Goal: Task Accomplishment & Management: Manage account settings

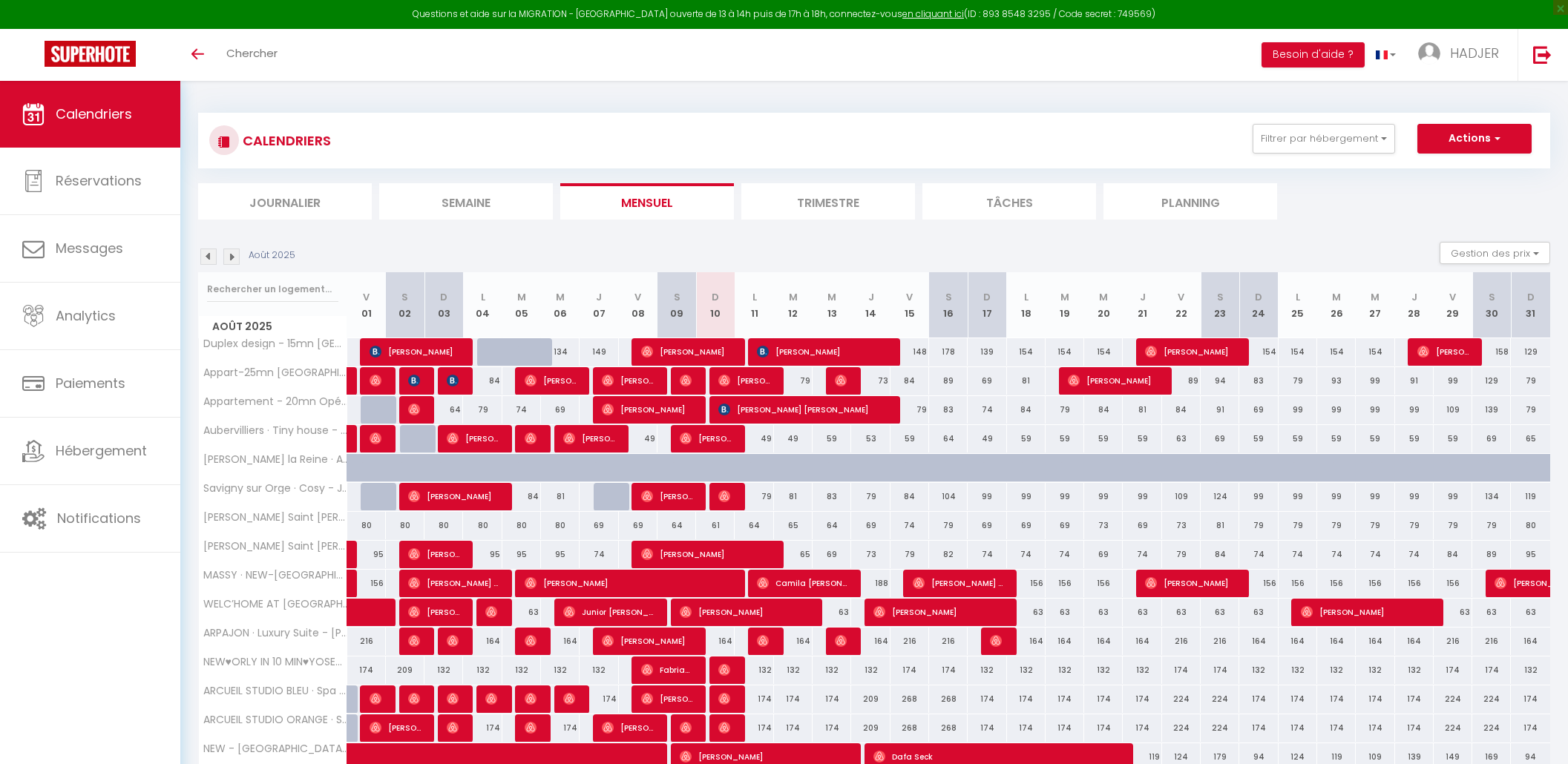
select select
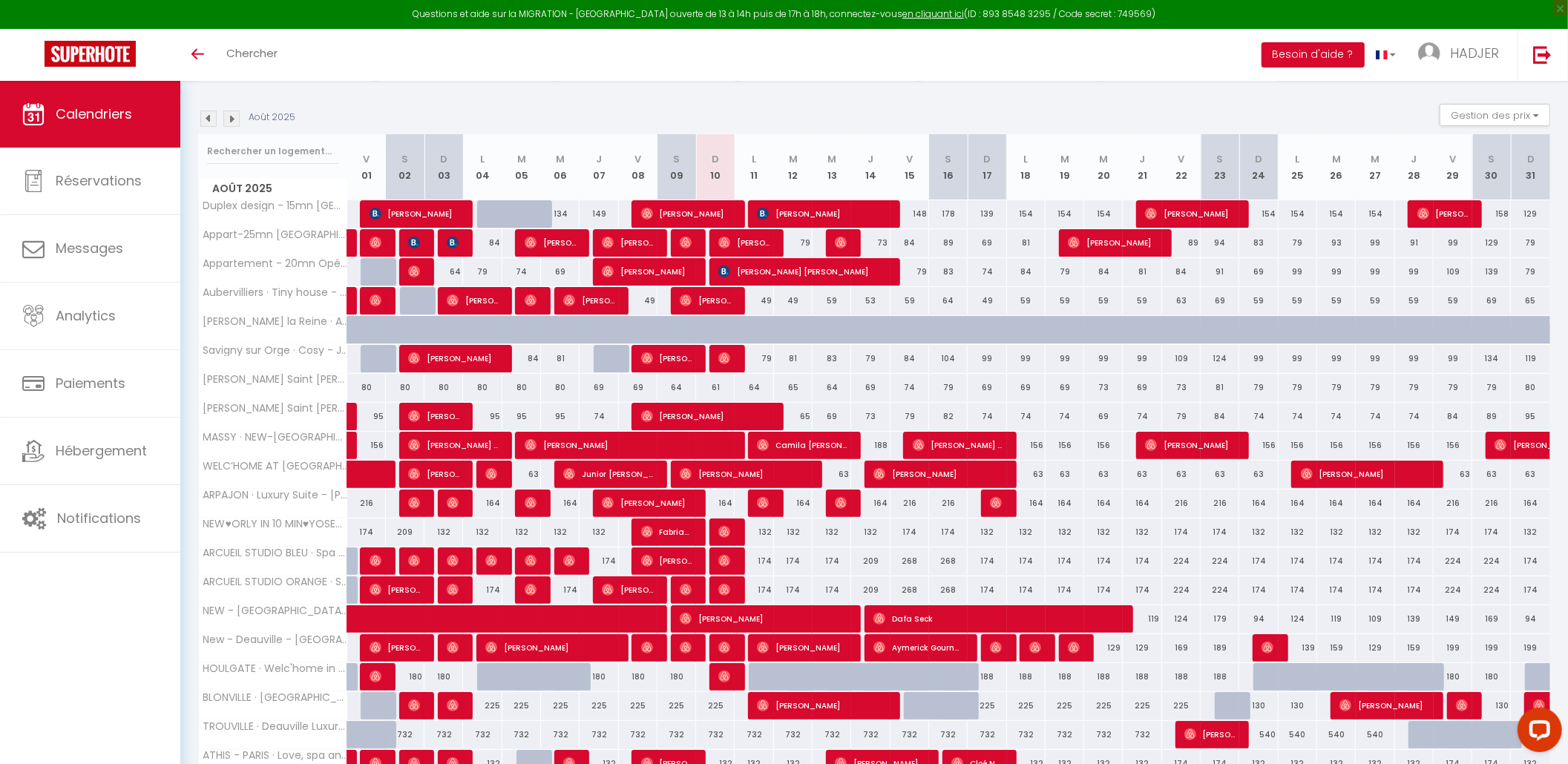
scroll to position [145, 0]
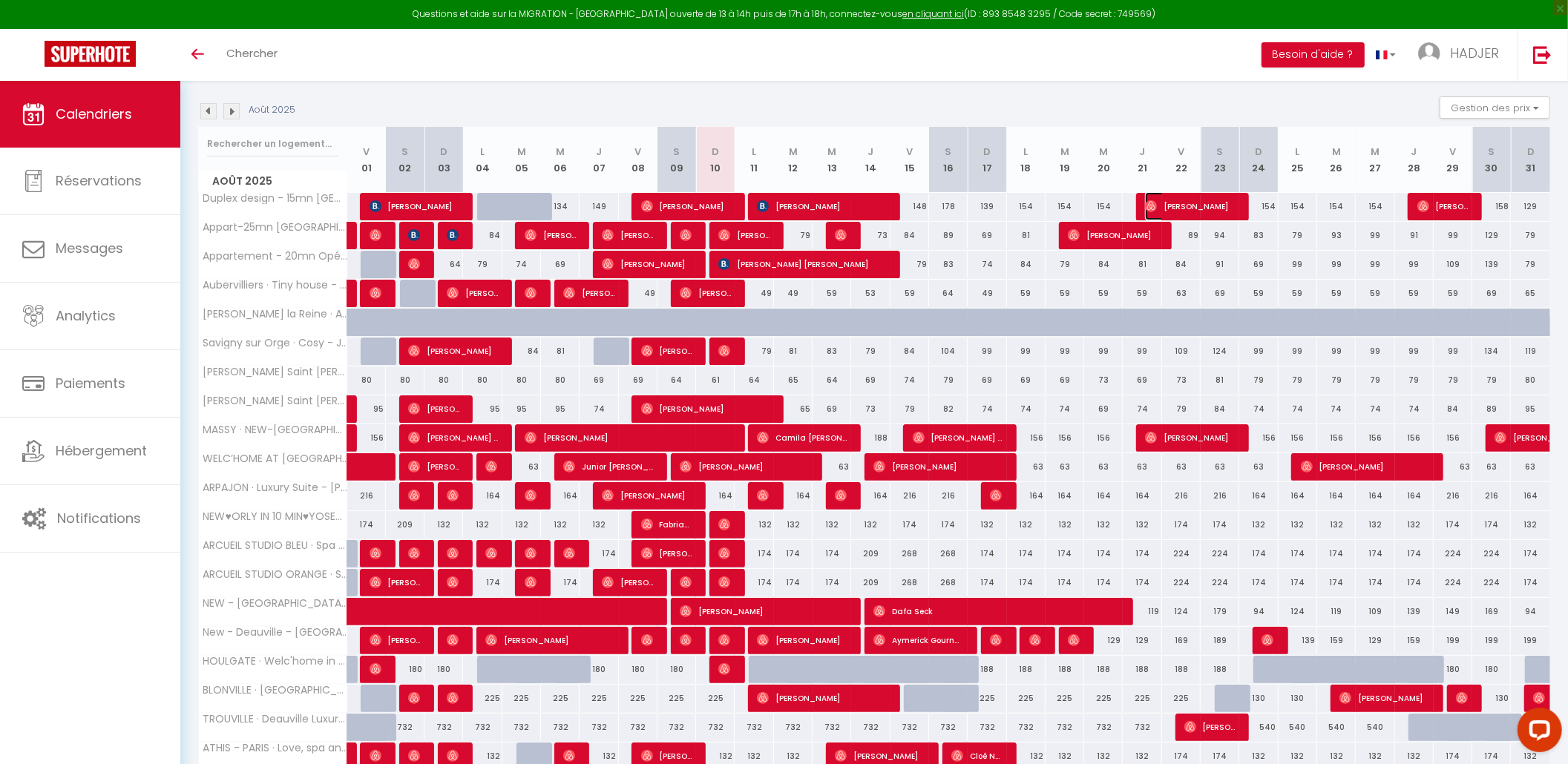
click at [1177, 208] on span "[PERSON_NAME]" at bounding box center [1190, 206] width 90 height 28
select select "OK"
select select "0"
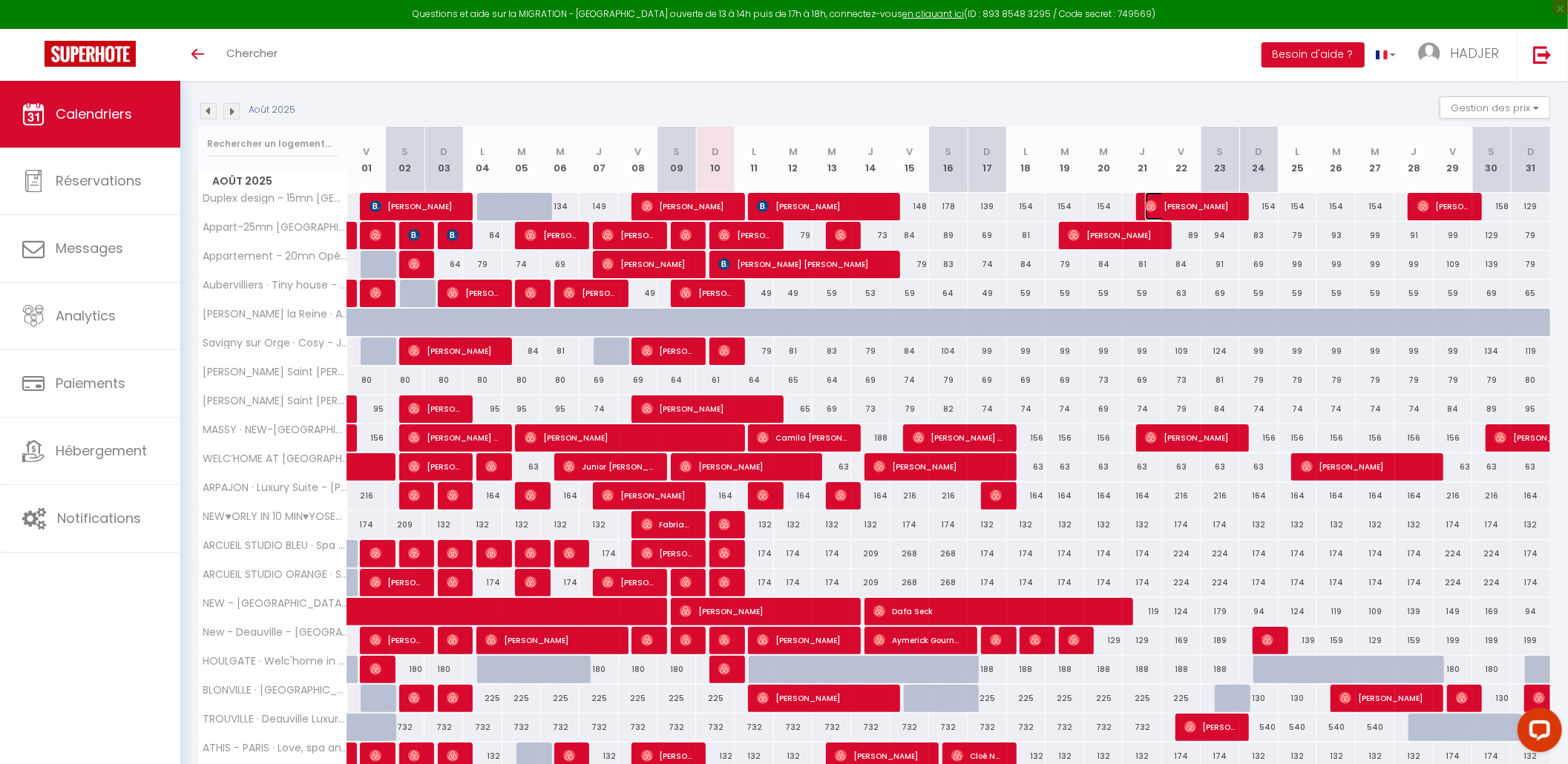
select select "1"
select select
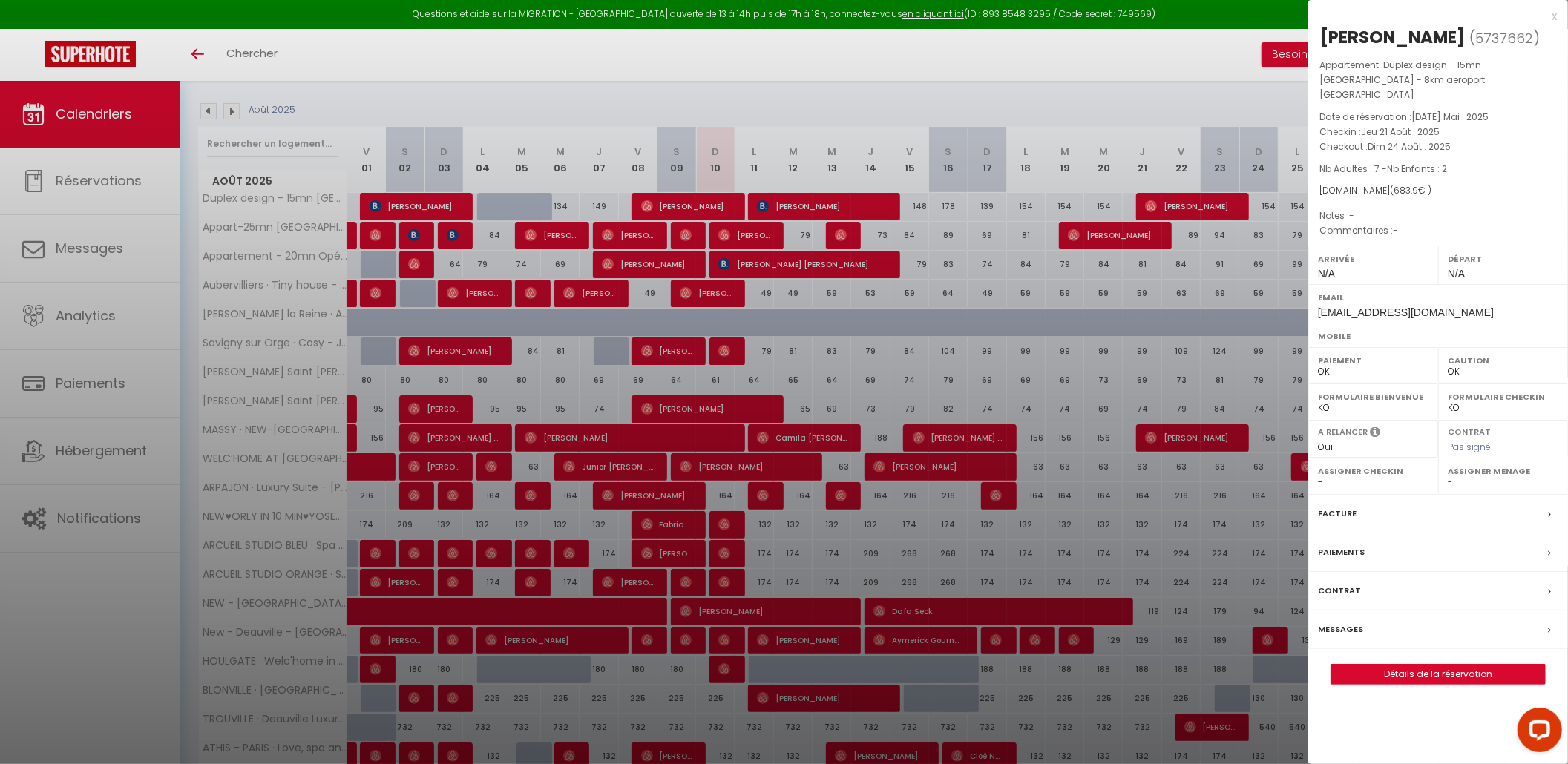
click at [1359, 37] on div "[PERSON_NAME]" at bounding box center [1393, 37] width 146 height 24
copy div "Aranzazu"
click at [1553, 19] on div "x" at bounding box center [1432, 16] width 248 height 18
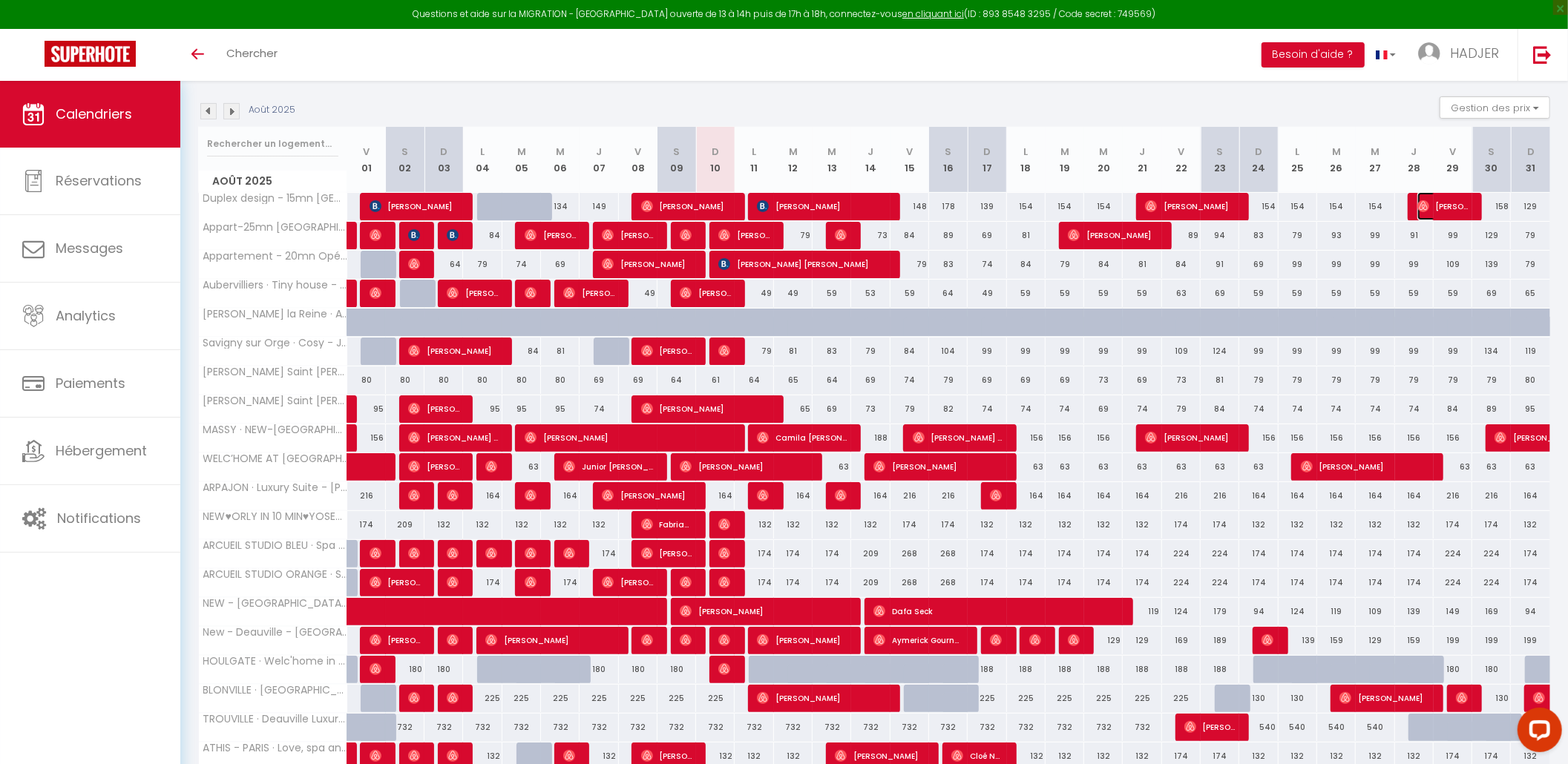
click at [1452, 211] on span "[PERSON_NAME]" at bounding box center [1443, 206] width 51 height 28
